Goal: Task Accomplishment & Management: Use online tool/utility

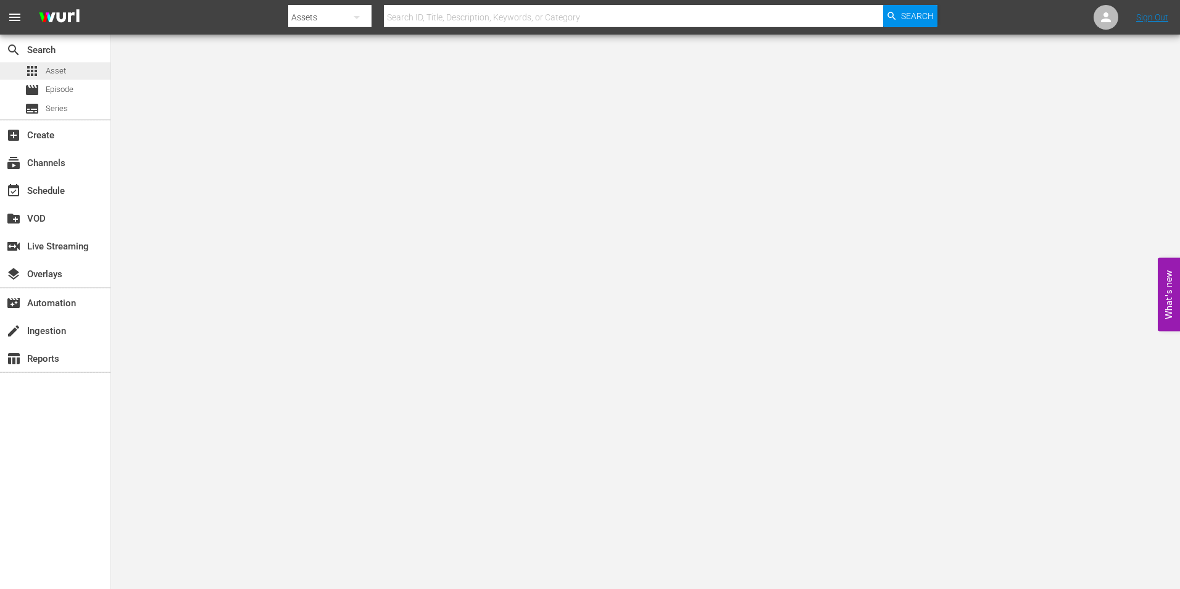
click at [63, 68] on span "Asset" at bounding box center [56, 71] width 20 height 12
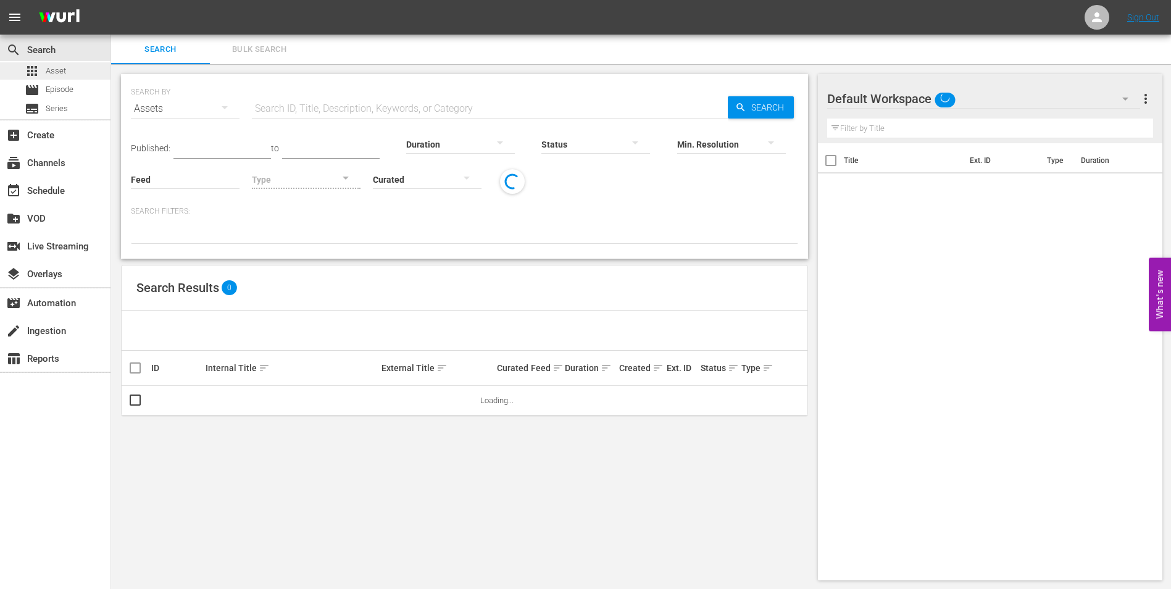
click at [68, 79] on div "apps Asset" at bounding box center [55, 70] width 110 height 17
click at [70, 86] on span "Episode" at bounding box center [60, 89] width 28 height 12
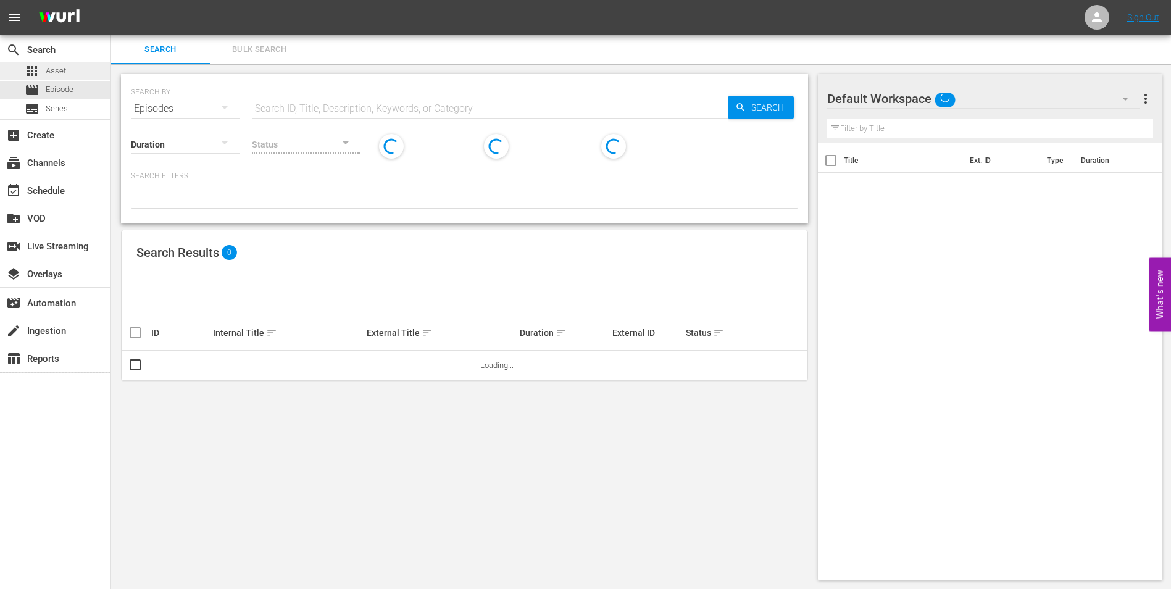
click at [70, 71] on div "apps Asset" at bounding box center [55, 70] width 110 height 17
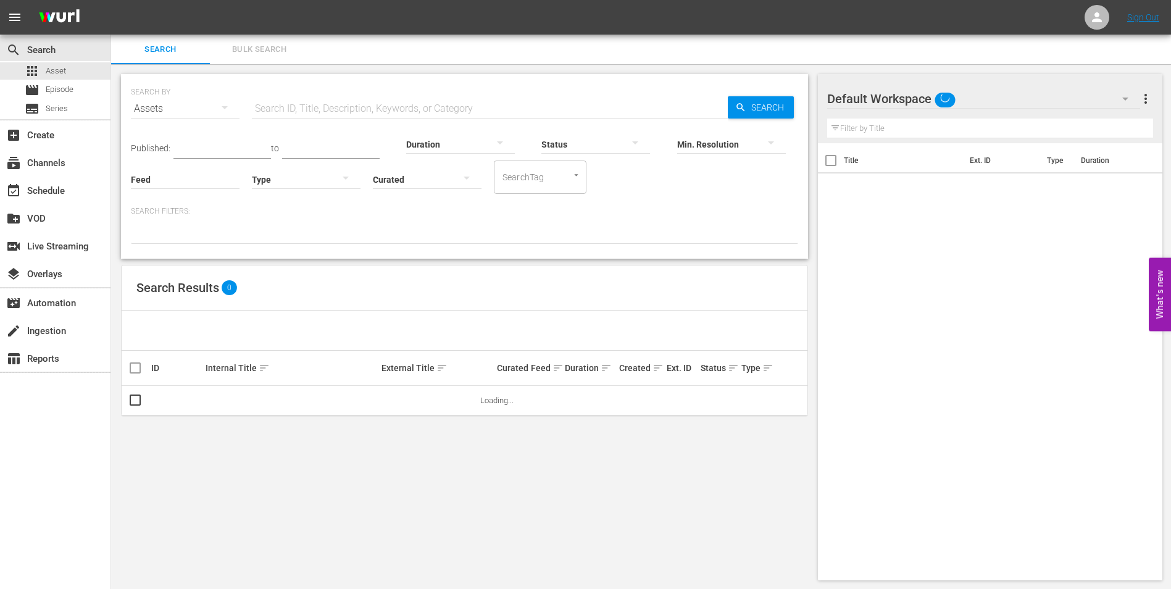
click at [70, 71] on div "apps Asset" at bounding box center [55, 70] width 110 height 17
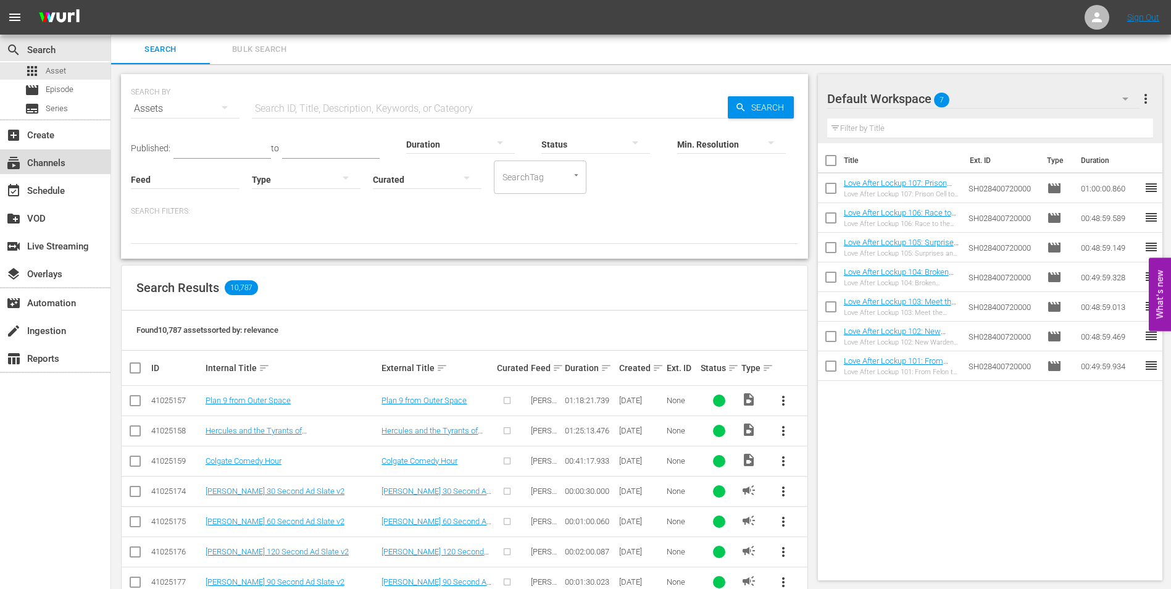
click at [58, 162] on div "subscriptions Channels" at bounding box center [34, 161] width 69 height 11
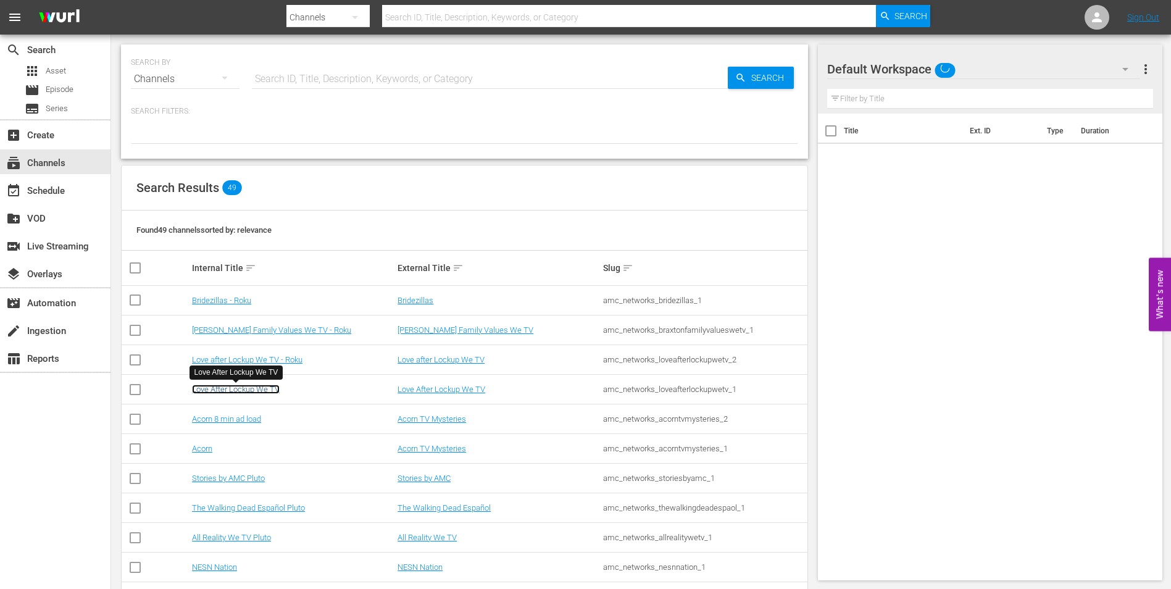
click at [267, 387] on link "Love After Lockup We TV" at bounding box center [236, 388] width 88 height 9
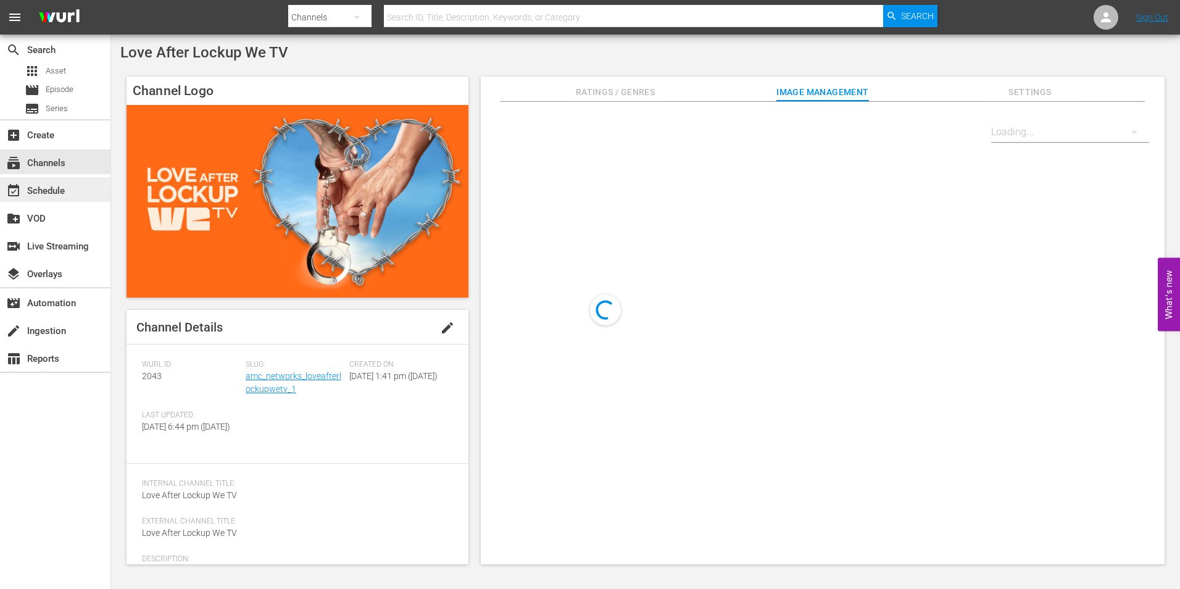
click at [53, 187] on div "event_available Schedule" at bounding box center [34, 188] width 69 height 11
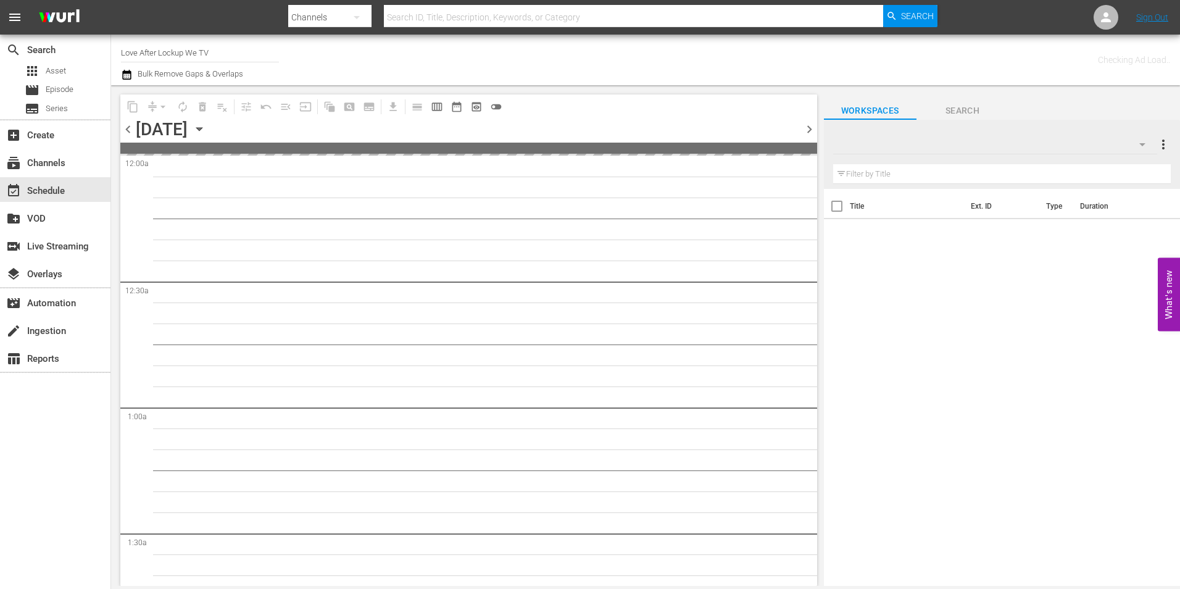
click at [806, 130] on span "chevron_right" at bounding box center [809, 129] width 15 height 15
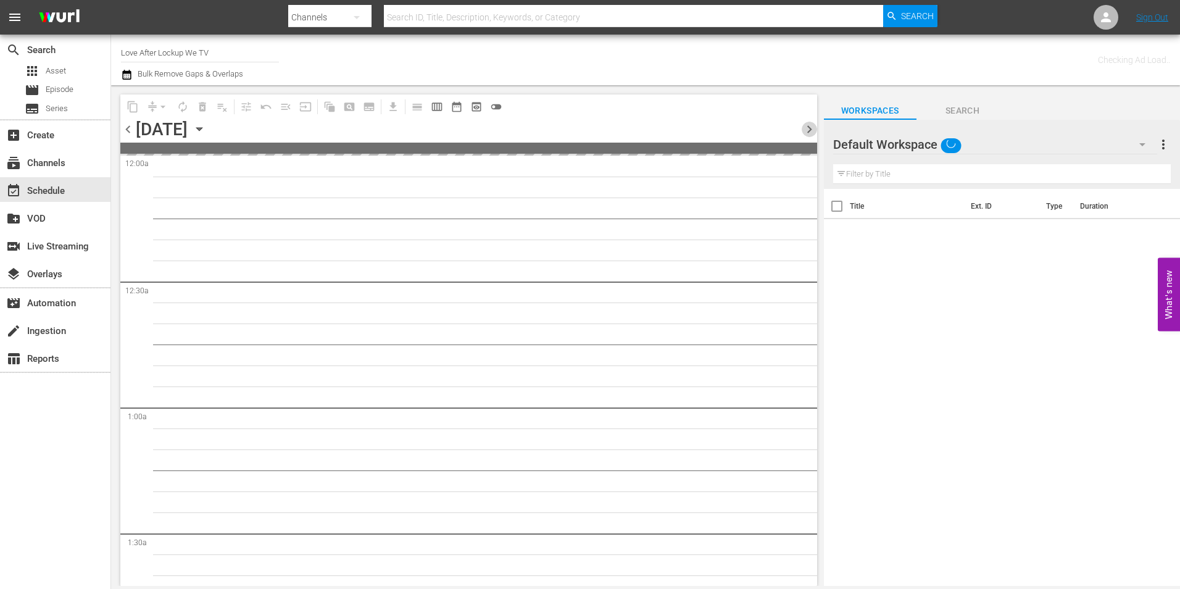
click at [806, 130] on span "chevron_right" at bounding box center [809, 129] width 15 height 15
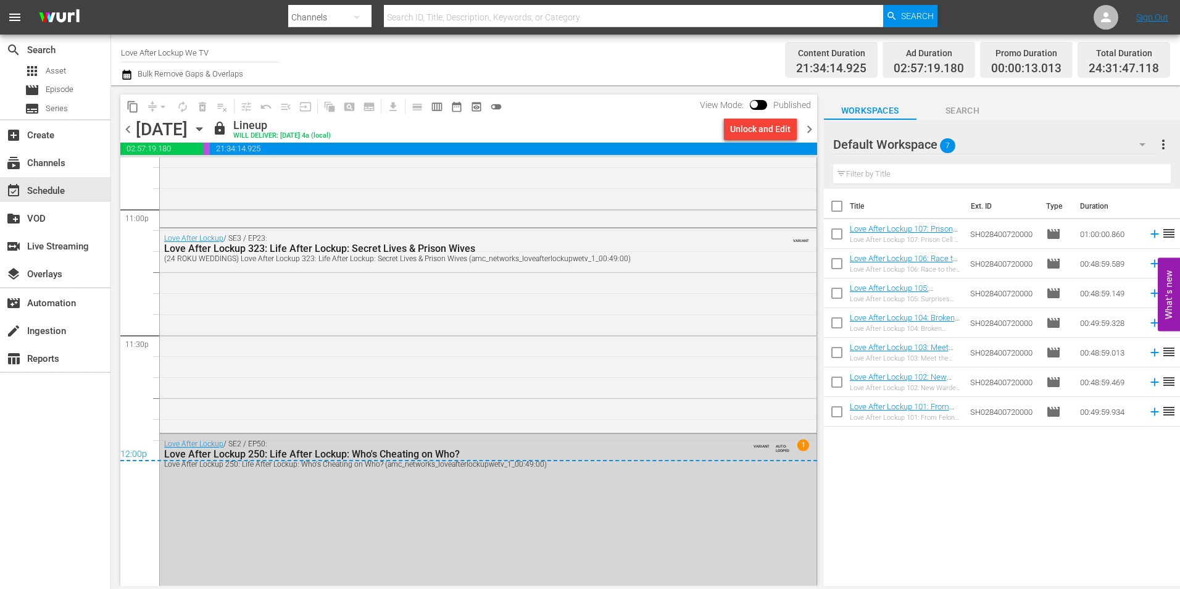
scroll to position [5792, 0]
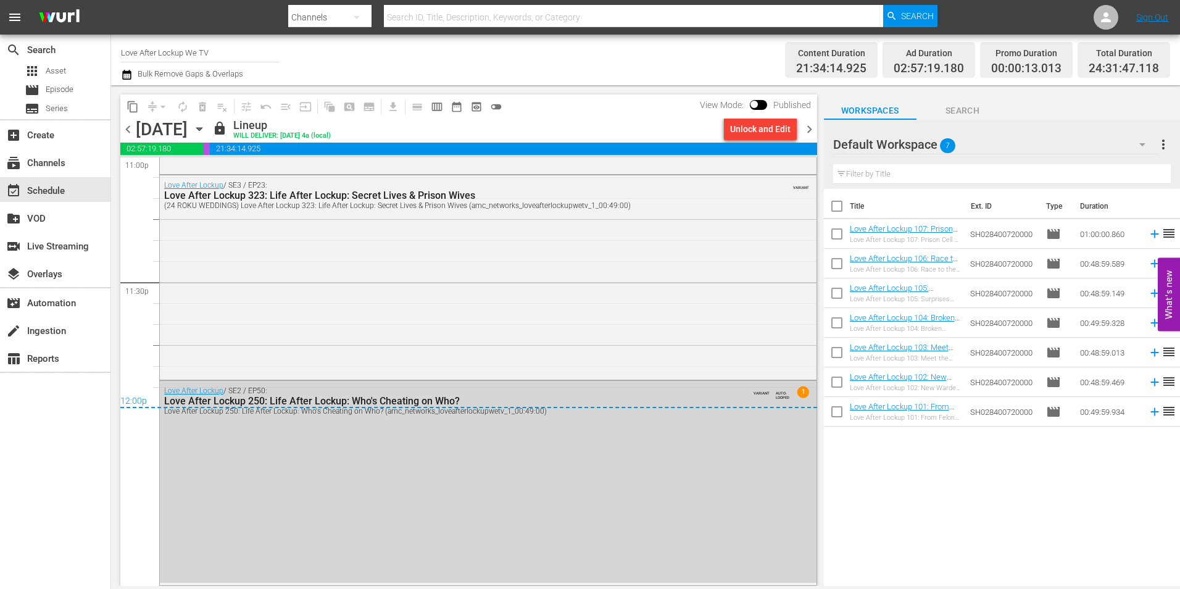
click at [812, 128] on span "chevron_right" at bounding box center [809, 129] width 15 height 15
